Goal: Task Accomplishment & Management: Use online tool/utility

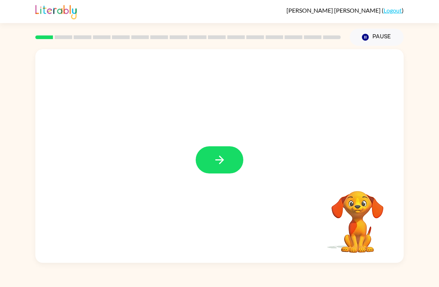
click at [221, 155] on icon "button" at bounding box center [219, 159] width 13 height 13
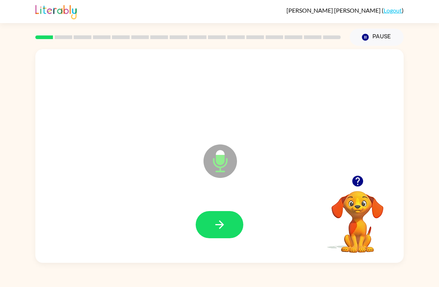
click at [215, 221] on icon "button" at bounding box center [219, 224] width 13 height 13
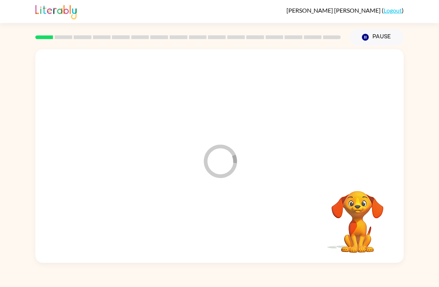
click at [373, 34] on button "Pause Pause" at bounding box center [376, 37] width 54 height 17
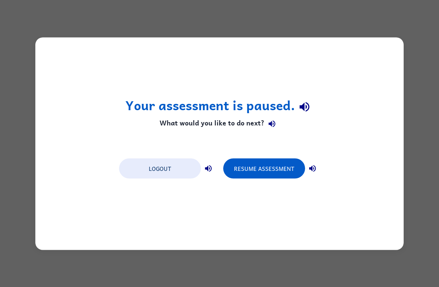
click at [265, 171] on button "Resume Assessment" at bounding box center [264, 168] width 82 height 20
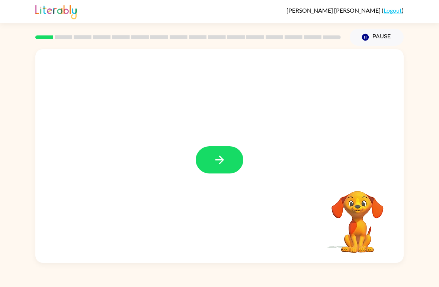
click at [223, 162] on icon "button" at bounding box center [219, 159] width 13 height 13
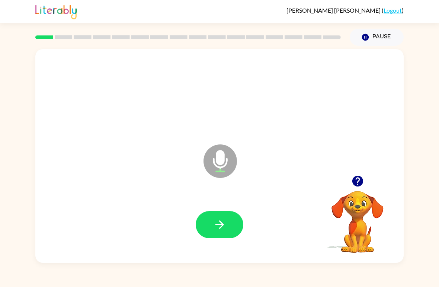
click at [229, 212] on button "button" at bounding box center [220, 224] width 48 height 27
click at [214, 226] on icon "button" at bounding box center [219, 224] width 13 height 13
click at [217, 225] on icon "button" at bounding box center [219, 224] width 9 height 9
click at [219, 230] on icon "button" at bounding box center [219, 224] width 13 height 13
click at [215, 223] on icon "button" at bounding box center [219, 224] width 13 height 13
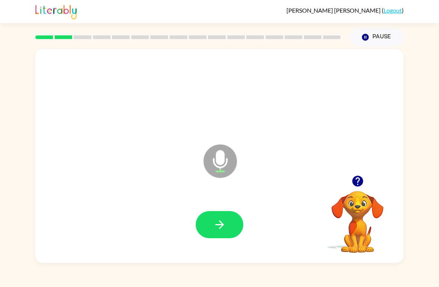
click at [212, 220] on button "button" at bounding box center [220, 224] width 48 height 27
click at [225, 220] on icon "button" at bounding box center [219, 224] width 13 height 13
click at [219, 225] on icon "button" at bounding box center [219, 224] width 9 height 9
click at [222, 211] on button "button" at bounding box center [220, 224] width 48 height 27
click at [204, 229] on button "button" at bounding box center [220, 224] width 48 height 27
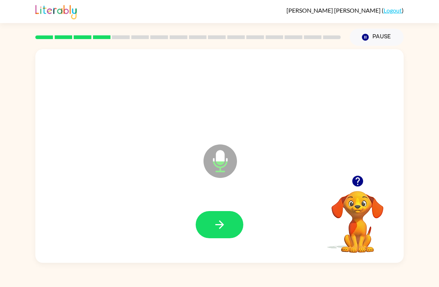
click at [220, 229] on icon "button" at bounding box center [219, 224] width 9 height 9
click at [231, 223] on button "button" at bounding box center [220, 224] width 48 height 27
click at [220, 216] on button "button" at bounding box center [220, 224] width 48 height 27
click at [221, 221] on icon "button" at bounding box center [219, 224] width 13 height 13
click at [214, 225] on icon "button" at bounding box center [219, 224] width 13 height 13
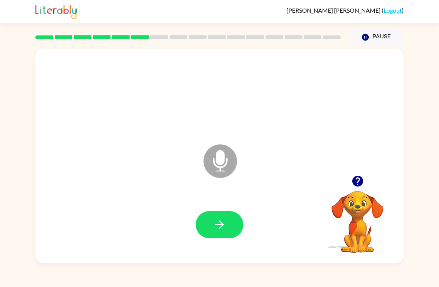
click at [212, 226] on button "button" at bounding box center [220, 224] width 48 height 27
click at [224, 223] on icon "button" at bounding box center [219, 224] width 13 height 13
click at [214, 225] on icon "button" at bounding box center [219, 224] width 13 height 13
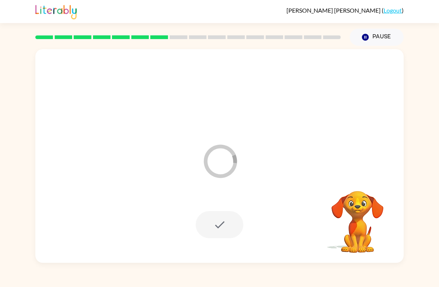
click at [382, 36] on button "Pause Pause" at bounding box center [376, 37] width 54 height 17
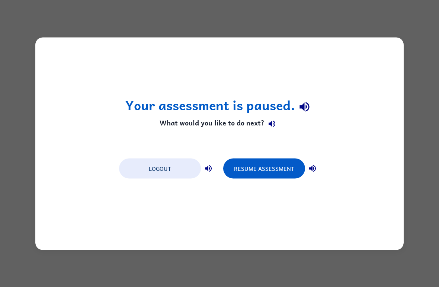
click at [264, 162] on button "Resume Assessment" at bounding box center [264, 168] width 82 height 20
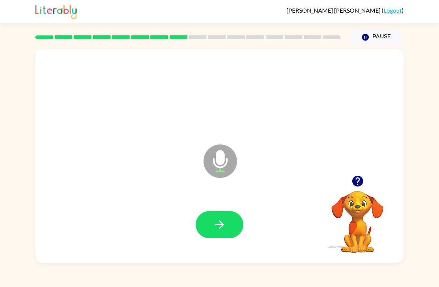
click at [217, 226] on icon "button" at bounding box center [219, 224] width 13 height 13
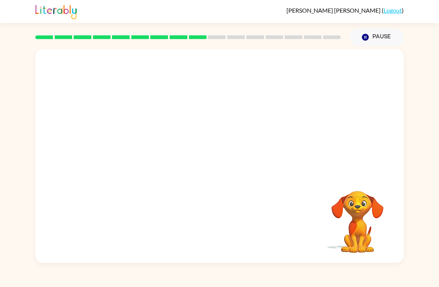
click at [369, 33] on button "Pause Pause" at bounding box center [376, 37] width 54 height 17
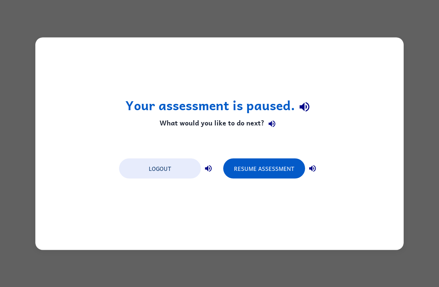
click at [267, 172] on button "Resume Assessment" at bounding box center [264, 168] width 82 height 20
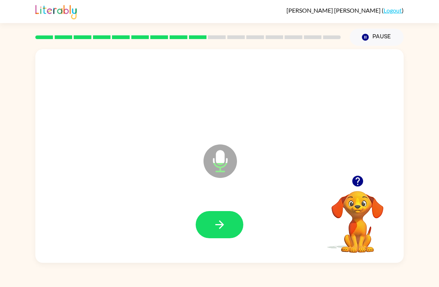
click at [213, 213] on button "button" at bounding box center [220, 224] width 48 height 27
click at [222, 219] on icon "button" at bounding box center [219, 224] width 13 height 13
click at [224, 219] on icon "button" at bounding box center [219, 224] width 13 height 13
click at [218, 212] on button "button" at bounding box center [220, 224] width 48 height 27
click at [218, 223] on icon "button" at bounding box center [219, 224] width 13 height 13
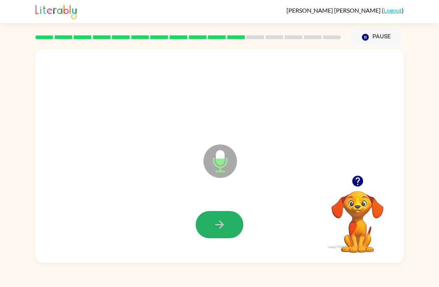
click at [220, 217] on button "button" at bounding box center [220, 224] width 48 height 27
click at [218, 228] on icon "button" at bounding box center [219, 224] width 13 height 13
click at [207, 222] on button "button" at bounding box center [220, 224] width 48 height 27
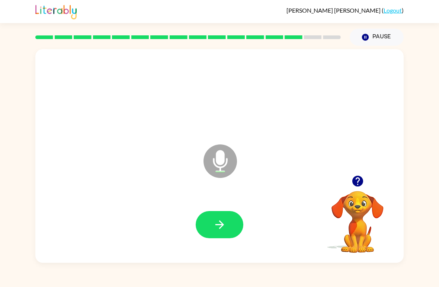
click at [215, 226] on icon "button" at bounding box center [219, 224] width 13 height 13
click at [215, 224] on icon "button" at bounding box center [219, 224] width 13 height 13
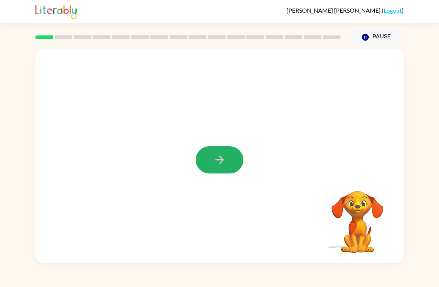
click at [224, 156] on icon "button" at bounding box center [219, 159] width 13 height 13
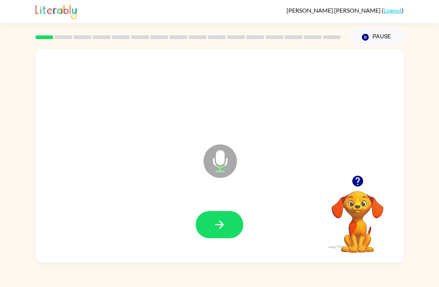
click at [209, 220] on button "button" at bounding box center [220, 224] width 48 height 27
click at [219, 214] on button "button" at bounding box center [220, 224] width 48 height 27
click at [220, 209] on div at bounding box center [219, 224] width 353 height 61
click at [222, 230] on icon "button" at bounding box center [219, 224] width 13 height 13
click at [219, 220] on icon "button" at bounding box center [219, 224] width 13 height 13
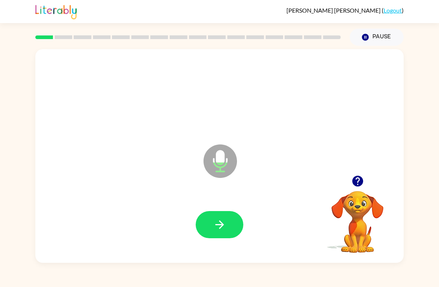
click at [219, 220] on icon "button" at bounding box center [219, 224] width 13 height 13
click at [224, 232] on button "button" at bounding box center [220, 224] width 48 height 27
click at [362, 22] on div "Eugenio Gochicoa-Salazar ( Logout )" at bounding box center [219, 11] width 368 height 23
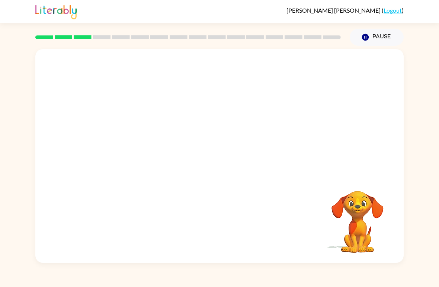
click at [364, 37] on icon "Pause" at bounding box center [365, 37] width 8 height 8
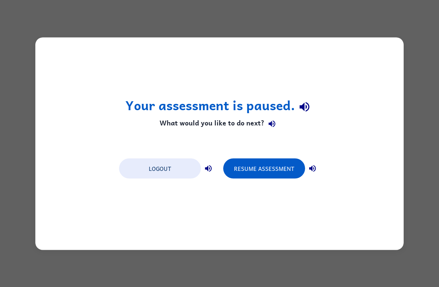
click at [261, 163] on button "Resume Assessment" at bounding box center [264, 168] width 82 height 20
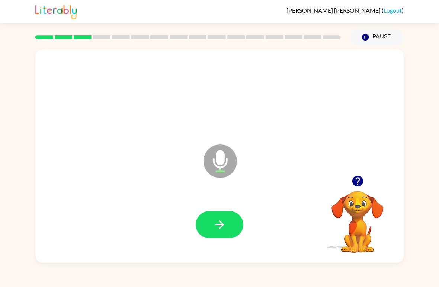
click at [220, 223] on icon "button" at bounding box center [219, 224] width 13 height 13
click at [218, 219] on icon "button" at bounding box center [219, 224] width 13 height 13
click at [224, 228] on icon "button" at bounding box center [219, 224] width 13 height 13
click at [228, 219] on button "button" at bounding box center [220, 224] width 48 height 27
click at [222, 221] on icon "button" at bounding box center [219, 224] width 13 height 13
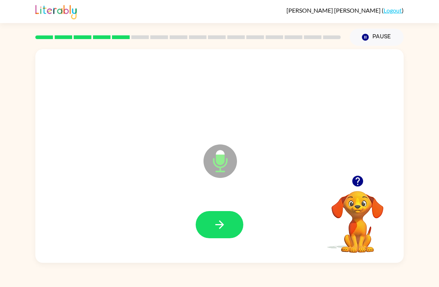
click at [226, 227] on button "button" at bounding box center [220, 224] width 48 height 27
click at [216, 226] on icon "button" at bounding box center [219, 224] width 13 height 13
click at [202, 219] on button "button" at bounding box center [220, 224] width 48 height 27
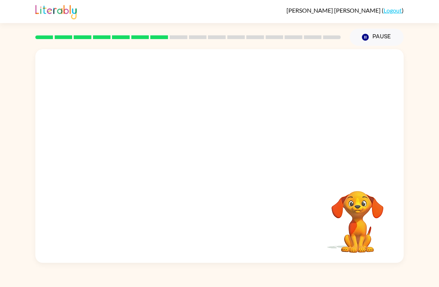
click at [380, 29] on button "Pause Pause" at bounding box center [376, 37] width 54 height 17
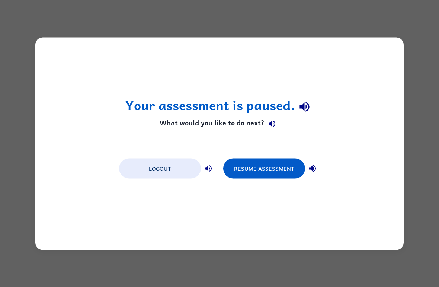
click at [272, 169] on button "Resume Assessment" at bounding box center [264, 168] width 82 height 20
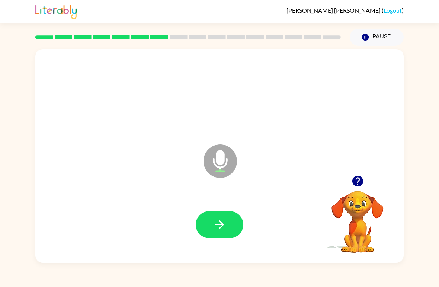
click at [219, 226] on icon "button" at bounding box center [219, 224] width 13 height 13
click at [206, 214] on button "button" at bounding box center [220, 224] width 48 height 27
click at [202, 217] on button "button" at bounding box center [220, 224] width 48 height 27
click at [377, 39] on button "Pause Pause" at bounding box center [376, 37] width 54 height 17
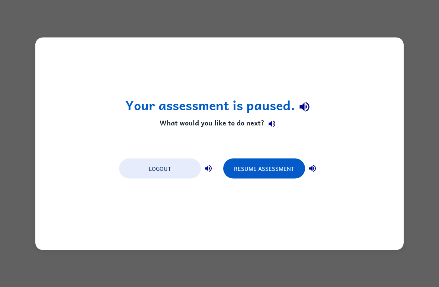
click at [271, 164] on button "Resume Assessment" at bounding box center [264, 168] width 82 height 20
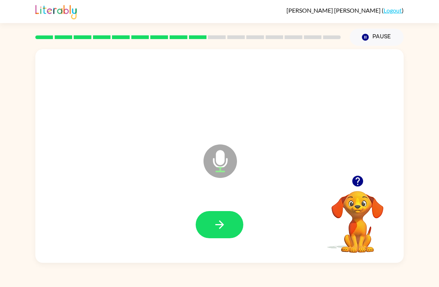
click at [220, 223] on icon "button" at bounding box center [219, 224] width 13 height 13
click at [214, 224] on icon "button" at bounding box center [219, 224] width 13 height 13
click at [227, 219] on button "button" at bounding box center [220, 224] width 48 height 27
click at [220, 227] on icon "button" at bounding box center [219, 224] width 13 height 13
click at [216, 225] on icon "button" at bounding box center [219, 224] width 9 height 9
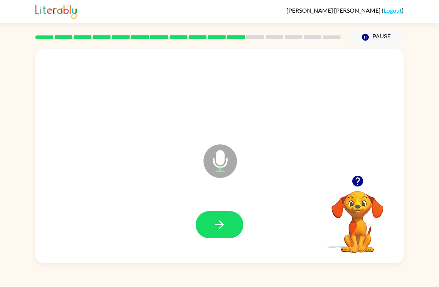
click at [217, 223] on icon "button" at bounding box center [219, 224] width 13 height 13
click at [221, 226] on icon "button" at bounding box center [219, 224] width 13 height 13
click at [222, 217] on button "button" at bounding box center [220, 224] width 48 height 27
click at [226, 221] on button "button" at bounding box center [220, 224] width 48 height 27
click at [225, 227] on icon "button" at bounding box center [219, 224] width 13 height 13
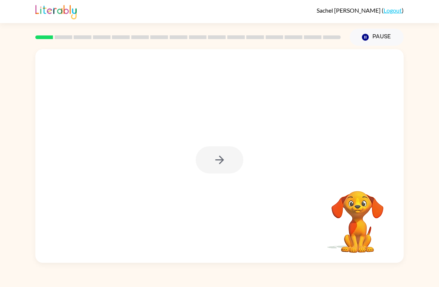
click at [158, 135] on div at bounding box center [219, 155] width 368 height 213
click at [217, 162] on div at bounding box center [220, 159] width 48 height 27
click at [213, 159] on icon "button" at bounding box center [219, 159] width 13 height 13
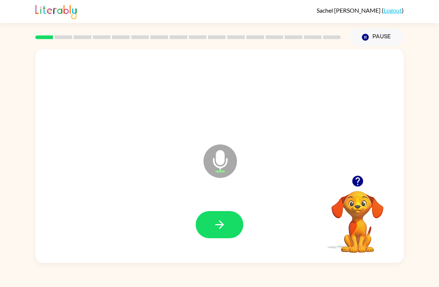
click at [219, 214] on button "button" at bounding box center [220, 224] width 48 height 27
click at [216, 217] on button "button" at bounding box center [220, 224] width 48 height 27
click at [220, 222] on icon "button" at bounding box center [219, 224] width 9 height 9
click at [229, 234] on button "button" at bounding box center [220, 224] width 48 height 27
click at [214, 227] on icon "button" at bounding box center [219, 224] width 13 height 13
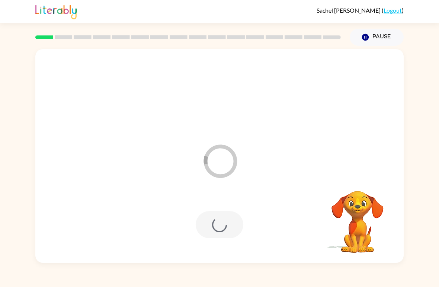
click at [381, 35] on button "Pause Pause" at bounding box center [376, 37] width 54 height 17
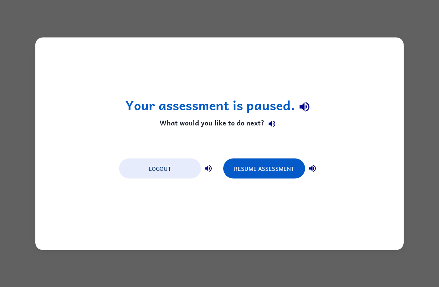
click at [280, 170] on button "Resume Assessment" at bounding box center [264, 168] width 82 height 20
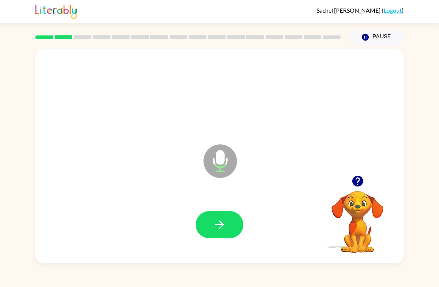
click at [224, 220] on icon "button" at bounding box center [219, 224] width 13 height 13
click at [229, 248] on div at bounding box center [219, 224] width 353 height 61
click at [230, 230] on button "button" at bounding box center [220, 224] width 48 height 27
click at [225, 223] on icon "button" at bounding box center [219, 224] width 13 height 13
click at [223, 232] on button "button" at bounding box center [220, 224] width 48 height 27
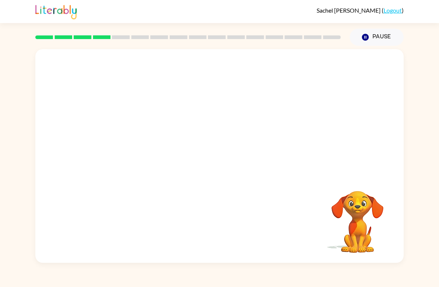
click at [377, 42] on button "Pause Pause" at bounding box center [376, 37] width 54 height 17
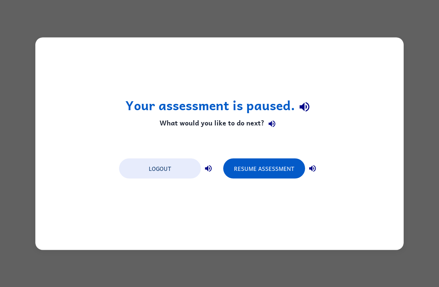
click at [297, 164] on button "Resume Assessment" at bounding box center [264, 168] width 82 height 20
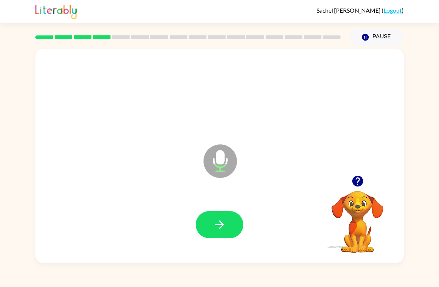
click at [218, 227] on icon "button" at bounding box center [219, 224] width 13 height 13
click at [217, 229] on icon "button" at bounding box center [219, 224] width 13 height 13
click at [226, 225] on button "button" at bounding box center [220, 224] width 48 height 27
click at [222, 219] on icon "button" at bounding box center [219, 224] width 13 height 13
click at [217, 220] on icon "button" at bounding box center [219, 224] width 13 height 13
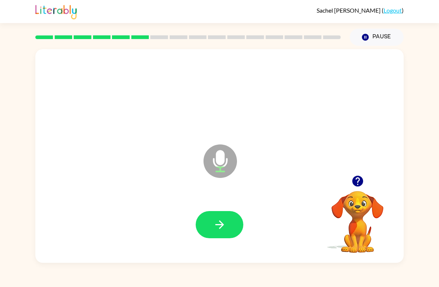
click at [215, 226] on icon "button" at bounding box center [219, 224] width 13 height 13
click at [227, 223] on button "button" at bounding box center [220, 224] width 48 height 27
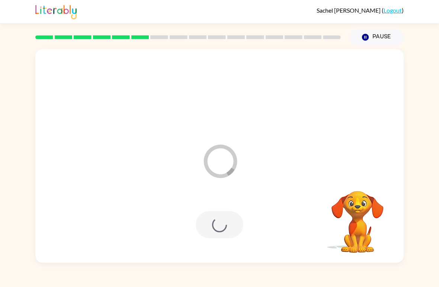
click at [369, 43] on button "Pause Pause" at bounding box center [376, 37] width 54 height 17
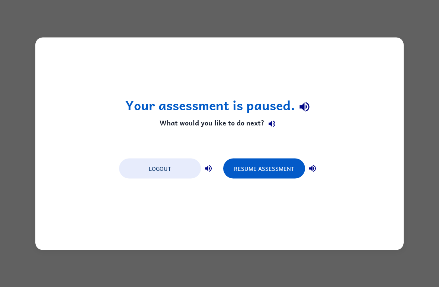
click at [268, 156] on div "Logout Resume Assessment" at bounding box center [219, 168] width 208 height 28
click at [282, 165] on button "Resume Assessment" at bounding box center [264, 168] width 82 height 20
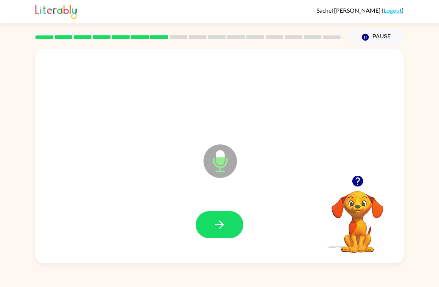
click at [220, 226] on icon "button" at bounding box center [219, 224] width 13 height 13
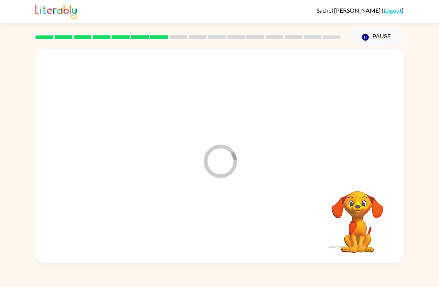
click at [377, 42] on button "Pause Pause" at bounding box center [376, 37] width 54 height 17
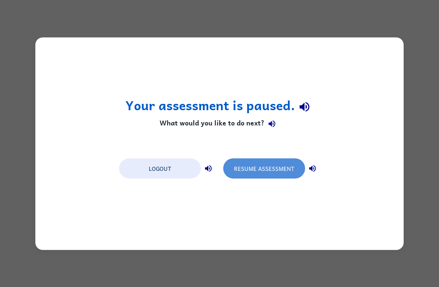
click at [276, 168] on button "Resume Assessment" at bounding box center [264, 168] width 82 height 20
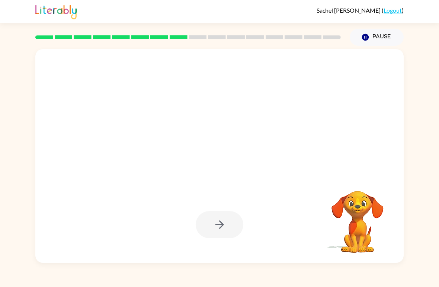
click at [388, 29] on button "Pause Pause" at bounding box center [376, 37] width 54 height 17
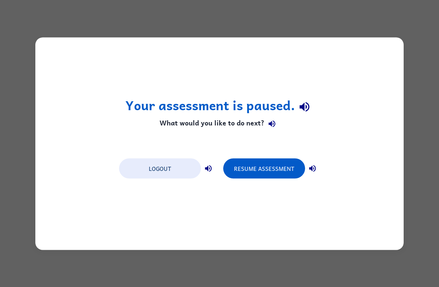
click at [255, 165] on button "Resume Assessment" at bounding box center [264, 168] width 82 height 20
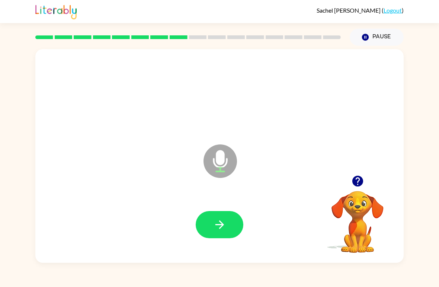
click at [243, 224] on button "button" at bounding box center [220, 224] width 48 height 27
click at [222, 234] on button "button" at bounding box center [220, 224] width 48 height 27
click at [227, 219] on button "button" at bounding box center [220, 224] width 48 height 27
click at [216, 230] on icon "button" at bounding box center [219, 224] width 13 height 13
click at [232, 225] on button "button" at bounding box center [220, 224] width 48 height 27
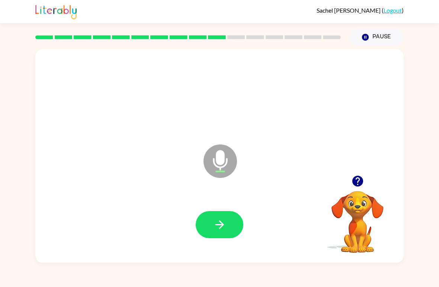
click at [223, 213] on button "button" at bounding box center [220, 224] width 48 height 27
click at [213, 229] on icon "button" at bounding box center [219, 224] width 13 height 13
click at [218, 226] on icon "button" at bounding box center [219, 224] width 13 height 13
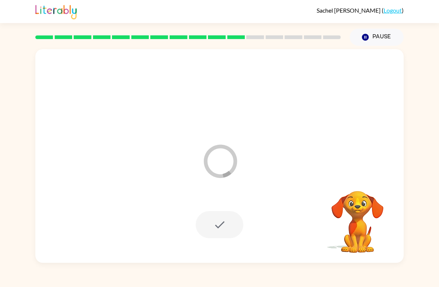
click at [378, 40] on button "Pause Pause" at bounding box center [376, 37] width 54 height 17
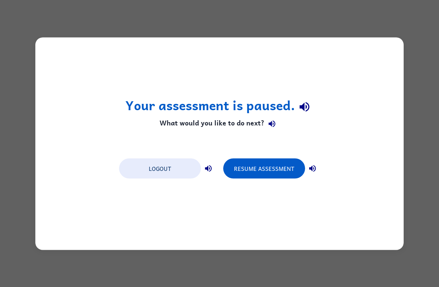
click at [275, 170] on button "Resume Assessment" at bounding box center [264, 168] width 82 height 20
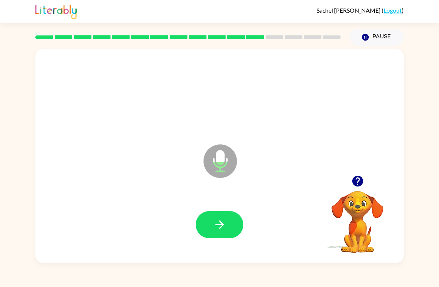
click at [216, 231] on icon "button" at bounding box center [219, 224] width 13 height 13
click at [227, 227] on button "button" at bounding box center [220, 224] width 48 height 27
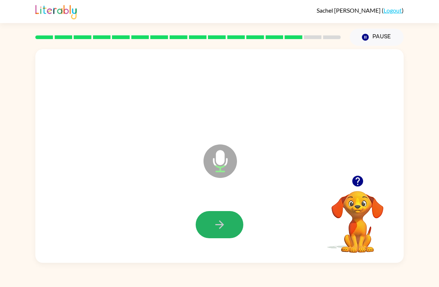
click at [212, 219] on button "button" at bounding box center [220, 224] width 48 height 27
click at [207, 223] on button "button" at bounding box center [220, 224] width 48 height 27
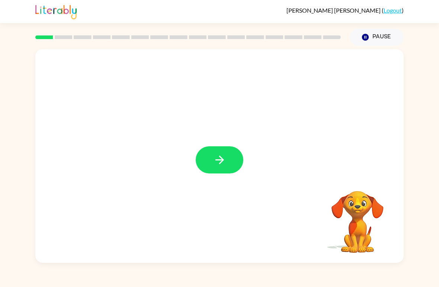
click at [230, 155] on button "button" at bounding box center [220, 159] width 48 height 27
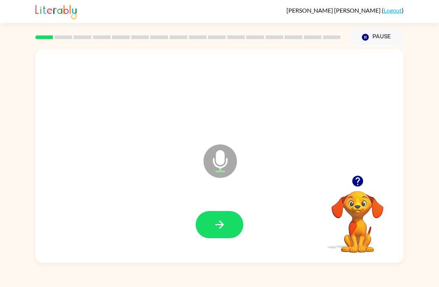
click at [230, 224] on button "button" at bounding box center [220, 224] width 48 height 27
click at [207, 228] on button "button" at bounding box center [220, 224] width 48 height 27
click at [217, 221] on icon "button" at bounding box center [219, 224] width 13 height 13
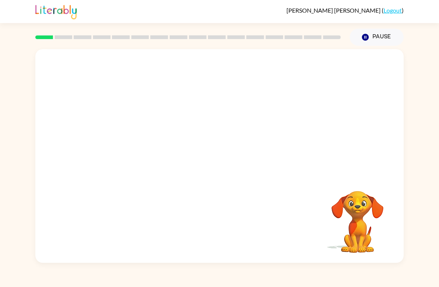
click at [378, 42] on button "Pause Pause" at bounding box center [376, 37] width 54 height 17
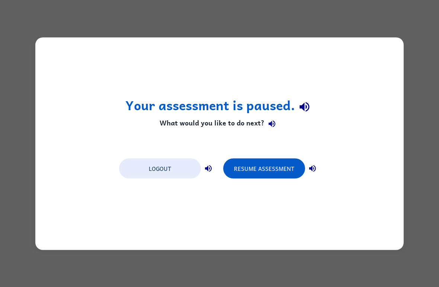
click at [278, 169] on button "Resume Assessment" at bounding box center [264, 168] width 82 height 20
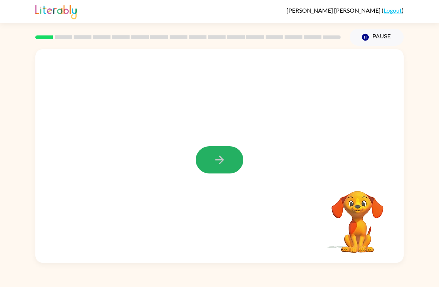
click at [225, 155] on icon "button" at bounding box center [219, 159] width 13 height 13
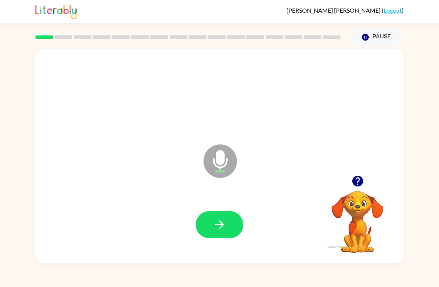
click at [220, 224] on icon "button" at bounding box center [219, 224] width 13 height 13
click at [213, 221] on icon "button" at bounding box center [219, 224] width 13 height 13
click at [204, 214] on button "button" at bounding box center [220, 224] width 48 height 27
click at [207, 225] on button "button" at bounding box center [220, 224] width 48 height 27
click at [209, 232] on button "button" at bounding box center [220, 224] width 48 height 27
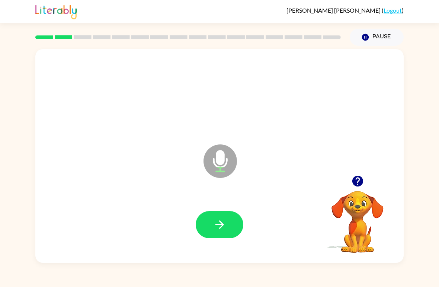
click at [211, 221] on button "button" at bounding box center [220, 224] width 48 height 27
click at [213, 237] on button "button" at bounding box center [220, 224] width 48 height 27
click at [224, 229] on icon "button" at bounding box center [219, 224] width 13 height 13
click at [211, 226] on button "button" at bounding box center [220, 224] width 48 height 27
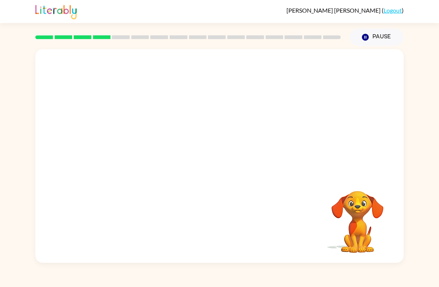
click at [378, 38] on button "Pause Pause" at bounding box center [376, 37] width 54 height 17
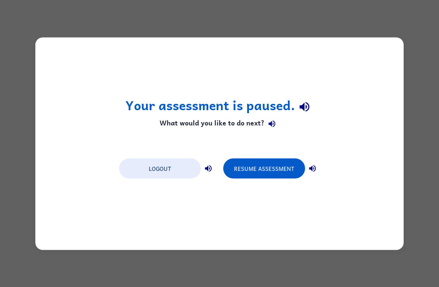
click at [261, 168] on button "Resume Assessment" at bounding box center [264, 168] width 82 height 20
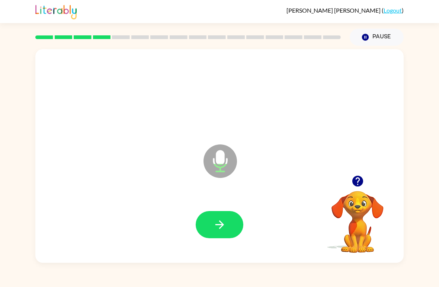
click at [216, 227] on icon "button" at bounding box center [219, 224] width 13 height 13
click at [232, 213] on button "button" at bounding box center [220, 224] width 48 height 27
click at [210, 220] on button "button" at bounding box center [220, 224] width 48 height 27
click at [224, 225] on icon "button" at bounding box center [219, 224] width 13 height 13
click at [210, 223] on button "button" at bounding box center [220, 224] width 48 height 27
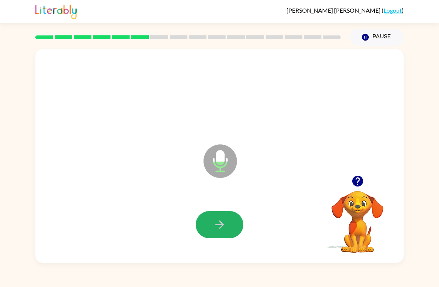
click at [212, 226] on button "button" at bounding box center [220, 224] width 48 height 27
click at [223, 223] on icon "button" at bounding box center [219, 224] width 13 height 13
click at [214, 231] on icon "button" at bounding box center [219, 224] width 13 height 13
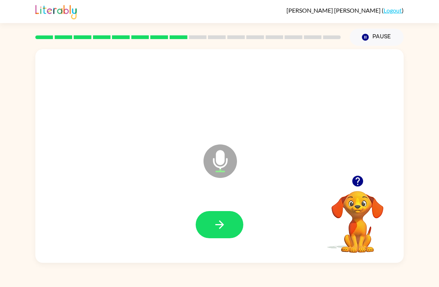
click at [211, 220] on button "button" at bounding box center [220, 224] width 48 height 27
click at [209, 215] on button "button" at bounding box center [220, 224] width 48 height 27
click at [226, 223] on button "button" at bounding box center [220, 224] width 48 height 27
click at [224, 224] on icon "button" at bounding box center [219, 224] width 13 height 13
click at [227, 231] on button "button" at bounding box center [220, 224] width 48 height 27
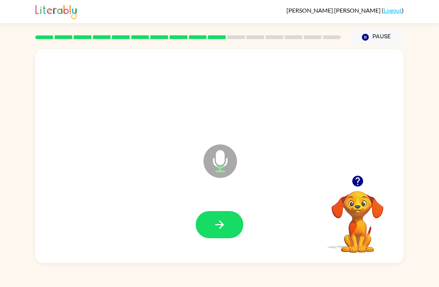
click at [213, 223] on icon "button" at bounding box center [219, 224] width 13 height 13
click at [217, 227] on icon "button" at bounding box center [219, 224] width 13 height 13
click at [213, 225] on icon "button" at bounding box center [219, 224] width 13 height 13
click at [223, 227] on icon "button" at bounding box center [219, 224] width 13 height 13
click at [226, 226] on icon "button" at bounding box center [219, 224] width 13 height 13
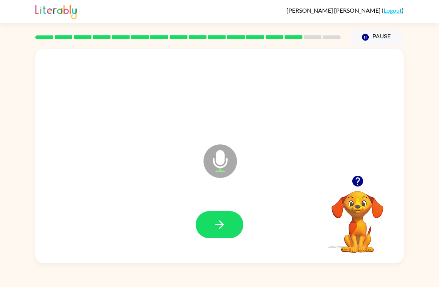
click at [226, 220] on icon "button" at bounding box center [219, 224] width 13 height 13
click at [222, 222] on icon "button" at bounding box center [219, 224] width 13 height 13
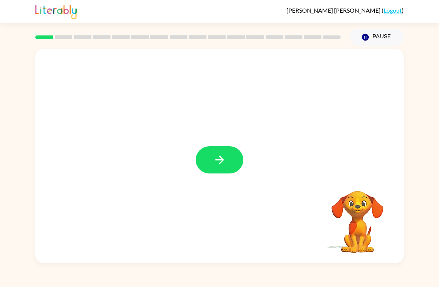
click at [219, 152] on button "button" at bounding box center [220, 159] width 48 height 27
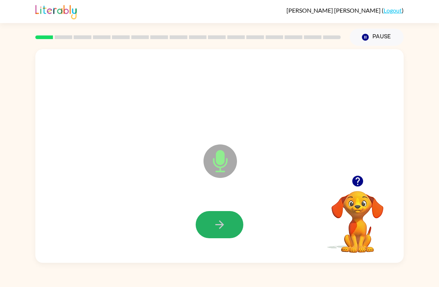
click at [217, 226] on icon "button" at bounding box center [219, 224] width 13 height 13
click at [215, 222] on icon "button" at bounding box center [219, 224] width 13 height 13
click at [207, 230] on button "button" at bounding box center [220, 224] width 48 height 27
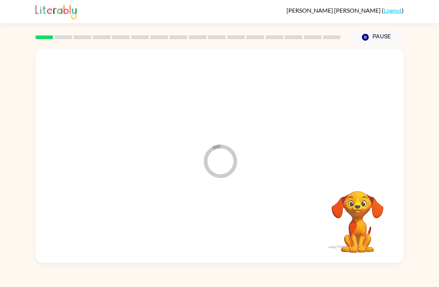
click at [206, 229] on div at bounding box center [219, 224] width 353 height 61
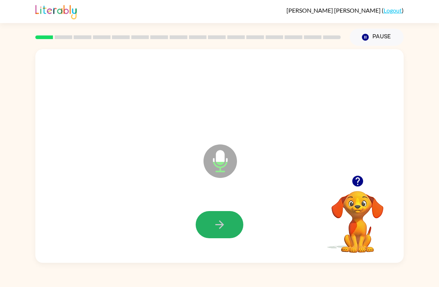
click at [214, 225] on icon "button" at bounding box center [219, 224] width 13 height 13
click at [220, 227] on icon "button" at bounding box center [219, 224] width 9 height 9
click at [219, 238] on button "button" at bounding box center [220, 224] width 48 height 27
click at [222, 231] on icon "button" at bounding box center [219, 224] width 13 height 13
click at [217, 225] on icon "button" at bounding box center [219, 224] width 9 height 9
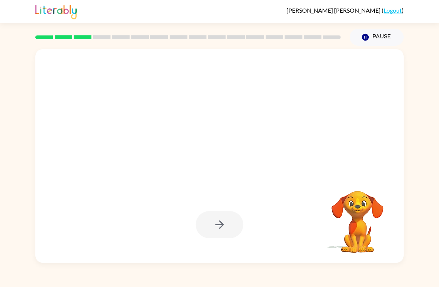
click at [369, 33] on button "Pause Pause" at bounding box center [376, 37] width 54 height 17
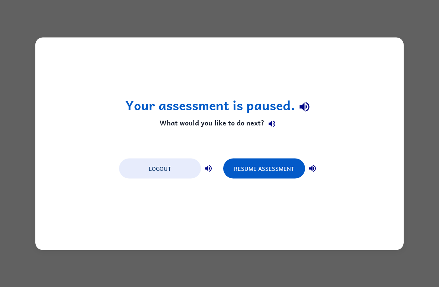
click at [275, 163] on button "Resume Assessment" at bounding box center [264, 168] width 82 height 20
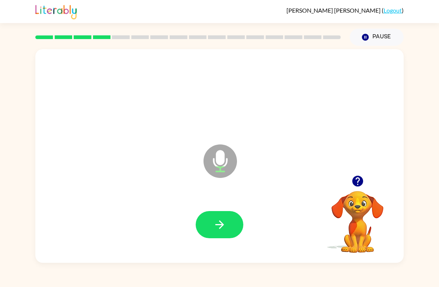
click at [210, 211] on button "button" at bounding box center [220, 224] width 48 height 27
click at [212, 222] on button "button" at bounding box center [220, 224] width 48 height 27
click at [230, 230] on button "button" at bounding box center [220, 224] width 48 height 27
click at [214, 230] on icon "button" at bounding box center [219, 224] width 13 height 13
click at [202, 228] on button "button" at bounding box center [220, 224] width 48 height 27
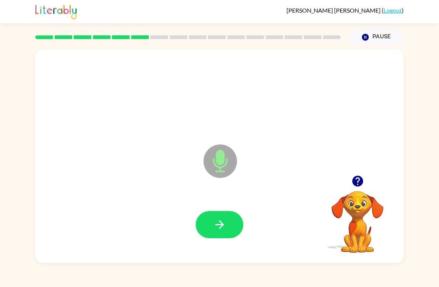
click at [222, 227] on icon "button" at bounding box center [219, 224] width 13 height 13
click at [216, 233] on button "button" at bounding box center [220, 224] width 48 height 27
click at [220, 216] on button "button" at bounding box center [220, 224] width 48 height 27
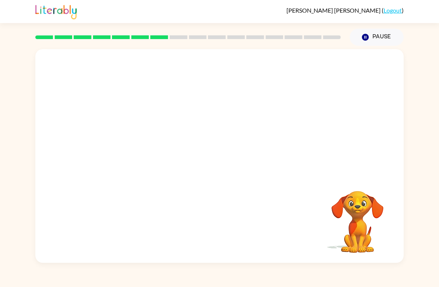
click at [369, 36] on button "Pause Pause" at bounding box center [376, 37] width 54 height 17
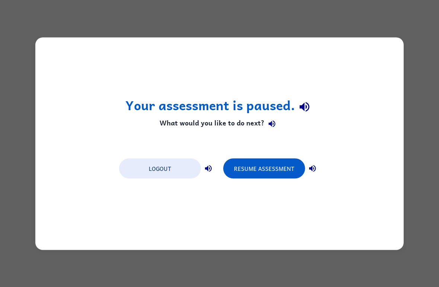
click at [268, 170] on button "Resume Assessment" at bounding box center [264, 168] width 82 height 20
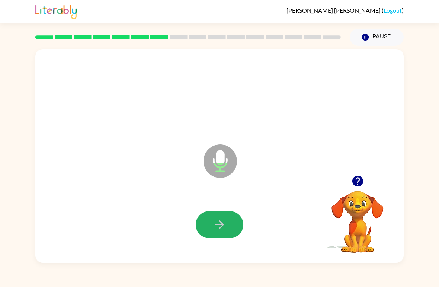
click at [217, 223] on icon "button" at bounding box center [219, 224] width 13 height 13
click at [221, 218] on button "button" at bounding box center [220, 224] width 48 height 27
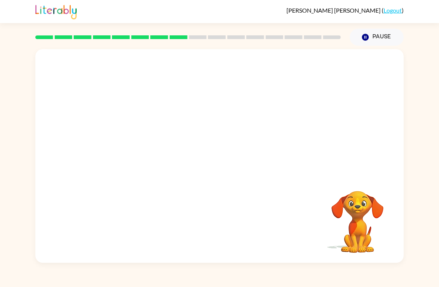
click at [377, 43] on button "Pause Pause" at bounding box center [376, 37] width 54 height 17
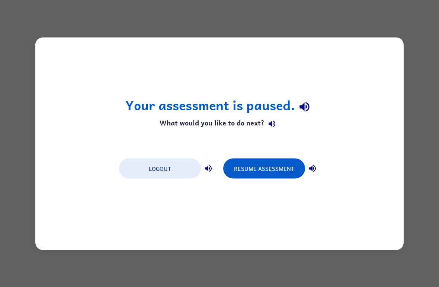
click at [239, 167] on button "Resume Assessment" at bounding box center [264, 168] width 82 height 20
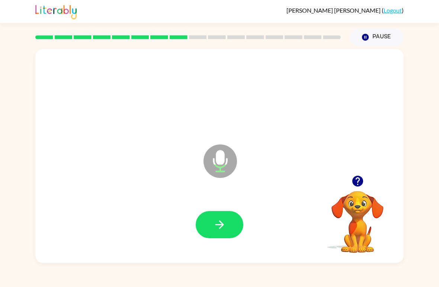
click at [214, 228] on icon "button" at bounding box center [219, 224] width 13 height 13
click at [222, 223] on icon "button" at bounding box center [219, 224] width 9 height 9
click at [231, 230] on button "button" at bounding box center [220, 224] width 48 height 27
click at [225, 227] on icon "button" at bounding box center [219, 224] width 13 height 13
click at [216, 236] on button "button" at bounding box center [220, 224] width 48 height 27
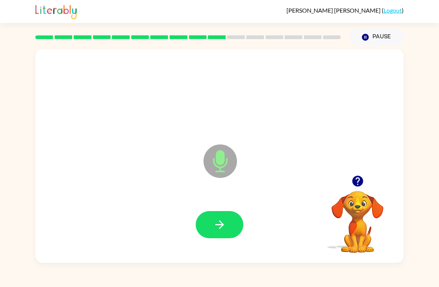
click at [211, 219] on button "button" at bounding box center [220, 224] width 48 height 27
click at [216, 227] on icon "button" at bounding box center [219, 224] width 13 height 13
click at [204, 219] on button "button" at bounding box center [220, 224] width 48 height 27
click at [217, 226] on icon "button" at bounding box center [219, 224] width 13 height 13
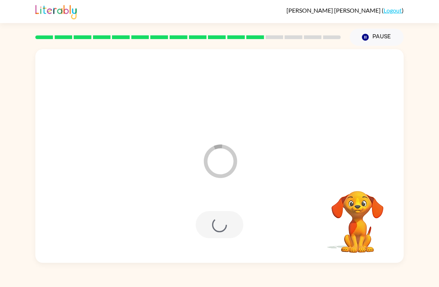
click at [372, 38] on button "Pause Pause" at bounding box center [376, 37] width 54 height 17
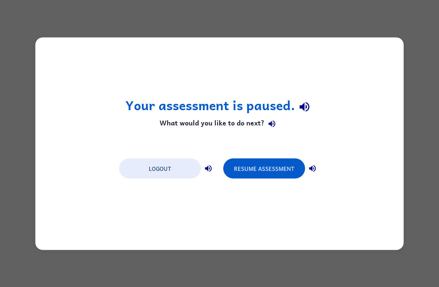
click at [255, 165] on button "Resume Assessment" at bounding box center [264, 168] width 82 height 20
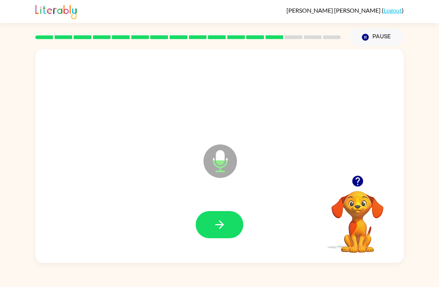
click at [211, 217] on button "button" at bounding box center [220, 224] width 48 height 27
click at [221, 193] on icon "Microphone The Microphone is here when it is your turn to talk" at bounding box center [257, 170] width 112 height 56
click at [223, 231] on icon "button" at bounding box center [219, 224] width 13 height 13
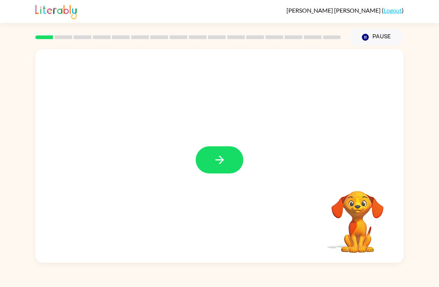
click at [217, 166] on icon "button" at bounding box center [219, 159] width 13 height 13
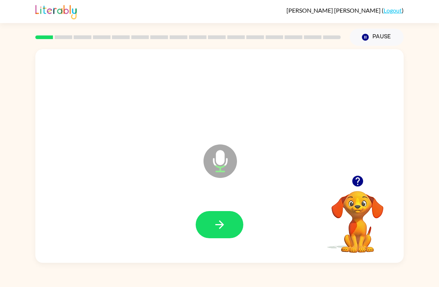
click at [206, 228] on button "button" at bounding box center [220, 224] width 48 height 27
click at [226, 229] on icon "button" at bounding box center [219, 224] width 13 height 13
click at [227, 224] on button "button" at bounding box center [220, 224] width 48 height 27
click at [229, 228] on button "button" at bounding box center [220, 224] width 48 height 27
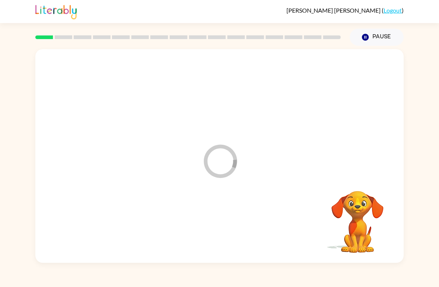
click at [380, 35] on button "Pause Pause" at bounding box center [376, 37] width 54 height 17
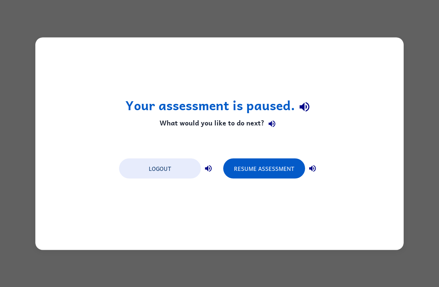
click at [291, 161] on button "Resume Assessment" at bounding box center [264, 168] width 82 height 20
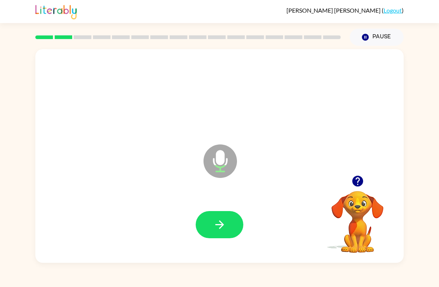
click at [216, 228] on icon "button" at bounding box center [219, 224] width 13 height 13
click at [207, 228] on button "button" at bounding box center [220, 224] width 48 height 27
click at [211, 231] on button "button" at bounding box center [220, 224] width 48 height 27
click at [207, 230] on button "button" at bounding box center [220, 224] width 48 height 27
click at [207, 231] on button "button" at bounding box center [220, 224] width 48 height 27
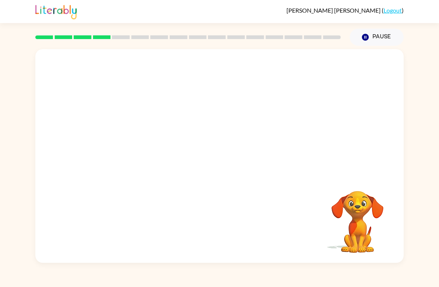
click at [383, 37] on button "Pause Pause" at bounding box center [376, 37] width 54 height 17
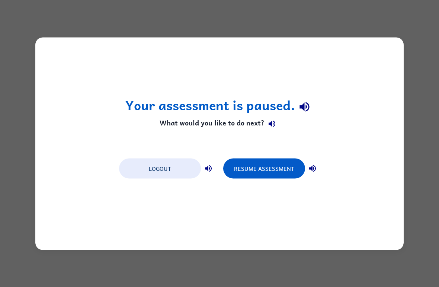
click at [287, 165] on button "Resume Assessment" at bounding box center [264, 168] width 82 height 20
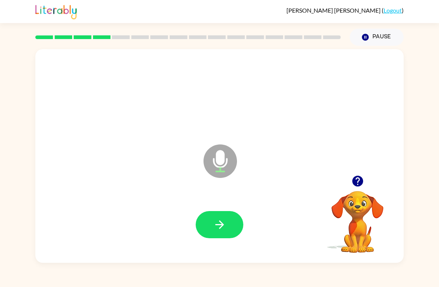
click at [215, 225] on icon "button" at bounding box center [219, 224] width 9 height 9
click at [207, 225] on button "button" at bounding box center [220, 224] width 48 height 27
click at [206, 226] on button "button" at bounding box center [220, 224] width 48 height 27
click at [220, 233] on button "button" at bounding box center [220, 224] width 48 height 27
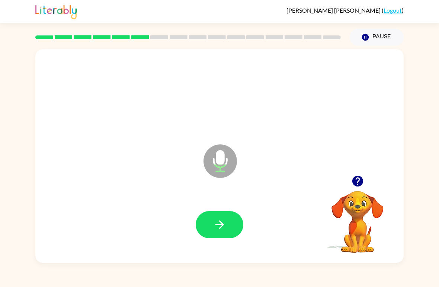
click at [211, 227] on button "button" at bounding box center [220, 224] width 48 height 27
click at [212, 227] on button "button" at bounding box center [220, 224] width 48 height 27
click at [210, 227] on button "button" at bounding box center [220, 224] width 48 height 27
click at [210, 229] on button "button" at bounding box center [220, 224] width 48 height 27
click at [207, 229] on button "button" at bounding box center [220, 224] width 48 height 27
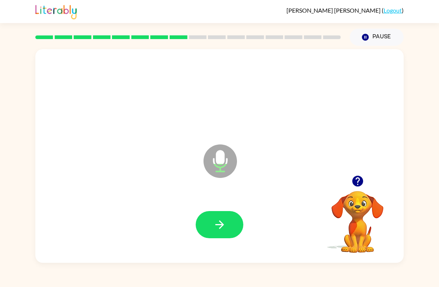
click at [209, 229] on button "button" at bounding box center [220, 224] width 48 height 27
click at [207, 227] on button "button" at bounding box center [220, 224] width 48 height 27
click at [208, 229] on button "button" at bounding box center [220, 224] width 48 height 27
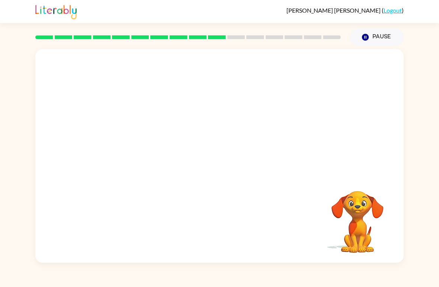
click at [384, 37] on button "Pause Pause" at bounding box center [376, 37] width 54 height 17
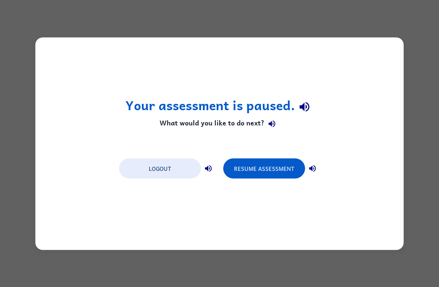
click at [282, 160] on button "Resume Assessment" at bounding box center [264, 168] width 82 height 20
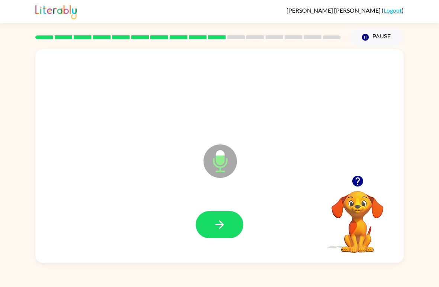
click at [219, 225] on icon "button" at bounding box center [219, 224] width 9 height 9
click at [216, 226] on icon "button" at bounding box center [219, 224] width 13 height 13
click at [223, 217] on button "button" at bounding box center [220, 224] width 48 height 27
click at [216, 225] on icon "button" at bounding box center [219, 224] width 9 height 9
click at [215, 225] on icon "button" at bounding box center [219, 224] width 9 height 9
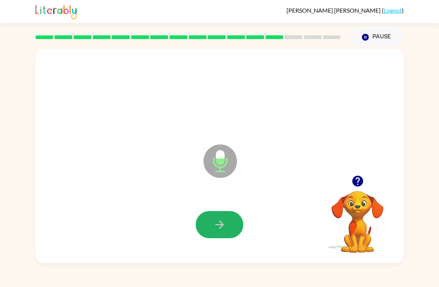
click at [211, 225] on button "button" at bounding box center [220, 224] width 48 height 27
click at [215, 225] on icon "button" at bounding box center [219, 224] width 9 height 9
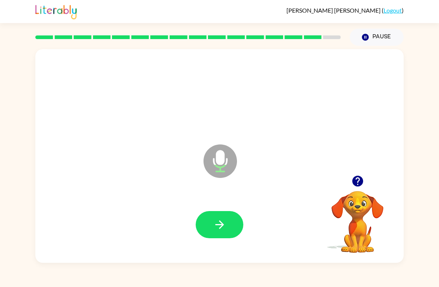
click at [211, 223] on button "button" at bounding box center [220, 224] width 48 height 27
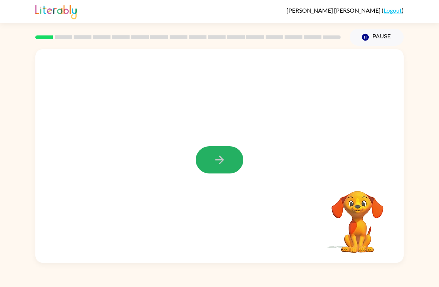
click at [214, 159] on icon "button" at bounding box center [219, 159] width 13 height 13
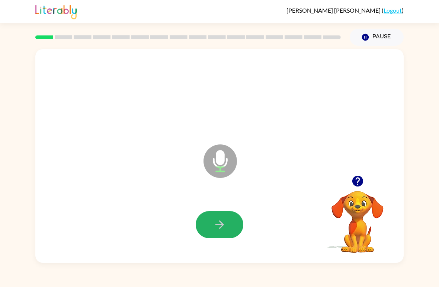
click at [215, 226] on icon "button" at bounding box center [219, 224] width 13 height 13
click at [219, 226] on icon "button" at bounding box center [219, 224] width 13 height 13
click at [216, 222] on icon "button" at bounding box center [219, 224] width 13 height 13
click at [214, 227] on icon "button" at bounding box center [219, 224] width 13 height 13
click at [211, 227] on button "button" at bounding box center [220, 224] width 48 height 27
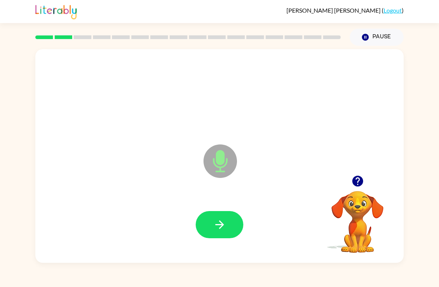
click at [206, 226] on button "button" at bounding box center [220, 224] width 48 height 27
click at [211, 226] on button "button" at bounding box center [220, 224] width 48 height 27
click at [206, 227] on button "button" at bounding box center [220, 224] width 48 height 27
click at [208, 226] on button "button" at bounding box center [220, 224] width 48 height 27
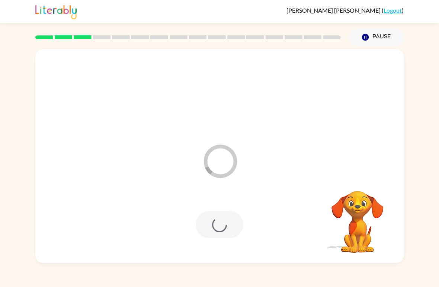
click at [375, 32] on button "Pause Pause" at bounding box center [376, 37] width 54 height 17
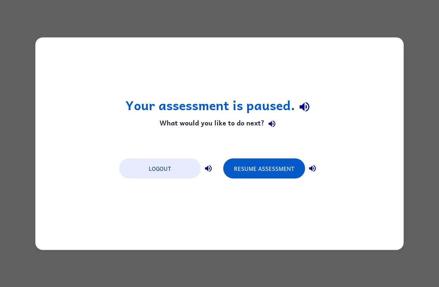
click at [285, 167] on button "Resume Assessment" at bounding box center [264, 168] width 82 height 20
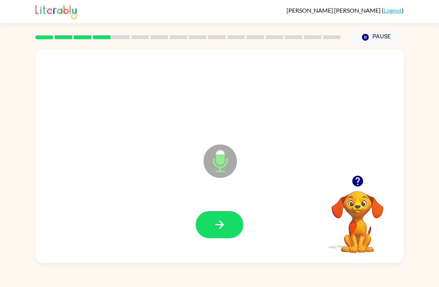
click at [213, 227] on icon "button" at bounding box center [219, 224] width 13 height 13
click at [209, 227] on button "button" at bounding box center [220, 224] width 48 height 27
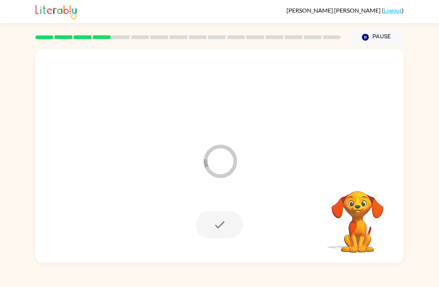
click at [382, 32] on button "Pause Pause" at bounding box center [376, 37] width 54 height 17
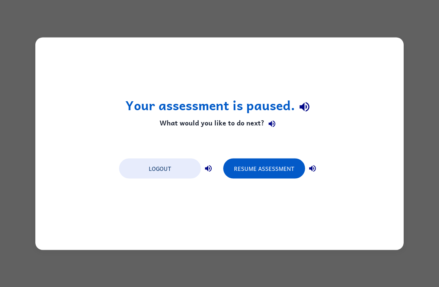
click at [292, 168] on button "Resume Assessment" at bounding box center [264, 168] width 82 height 20
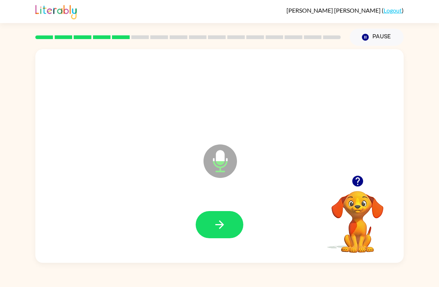
click at [213, 229] on icon "button" at bounding box center [219, 224] width 13 height 13
click at [209, 228] on button "button" at bounding box center [220, 224] width 48 height 27
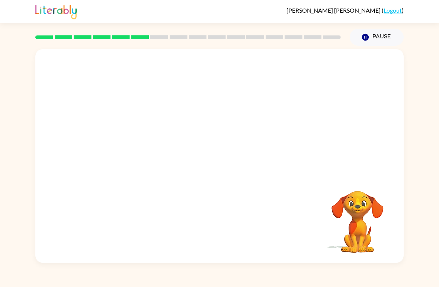
click at [379, 39] on button "Pause Pause" at bounding box center [376, 37] width 54 height 17
